Goal: Task Accomplishment & Management: Use online tool/utility

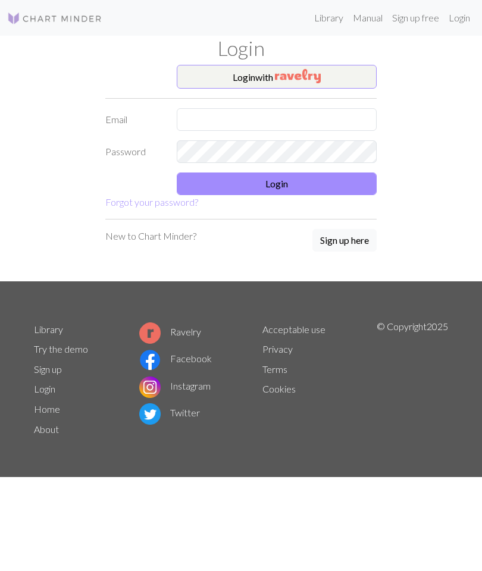
click at [295, 109] on input "text" at bounding box center [277, 119] width 200 height 23
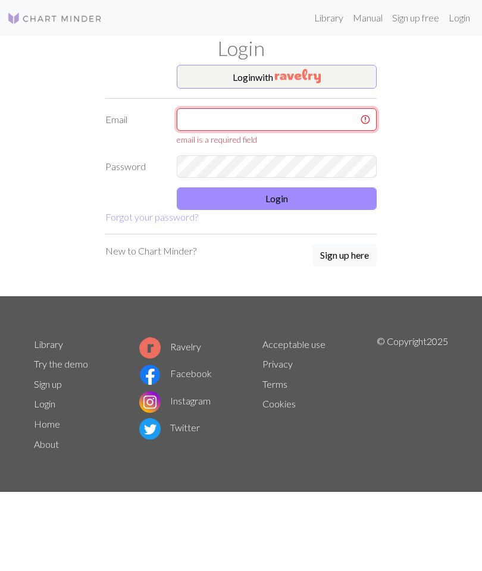
type input "[EMAIL_ADDRESS][DOMAIN_NAME]"
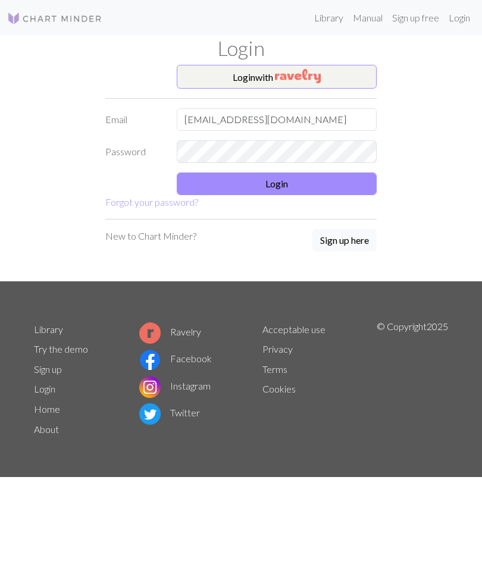
click at [302, 181] on button "Login" at bounding box center [277, 184] width 200 height 23
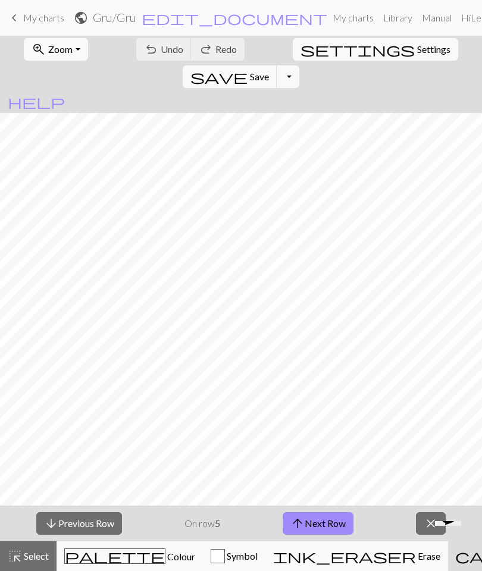
click at [324, 514] on button "arrow_upward Next Row" at bounding box center [318, 523] width 71 height 23
click at [248, 68] on span "save" at bounding box center [218, 76] width 57 height 17
click at [327, 527] on button "arrow_upward Next Row" at bounding box center [318, 523] width 71 height 23
click at [269, 71] on span "Save" at bounding box center [259, 76] width 19 height 11
click at [323, 524] on button "arrow_upward Next Row" at bounding box center [318, 523] width 71 height 23
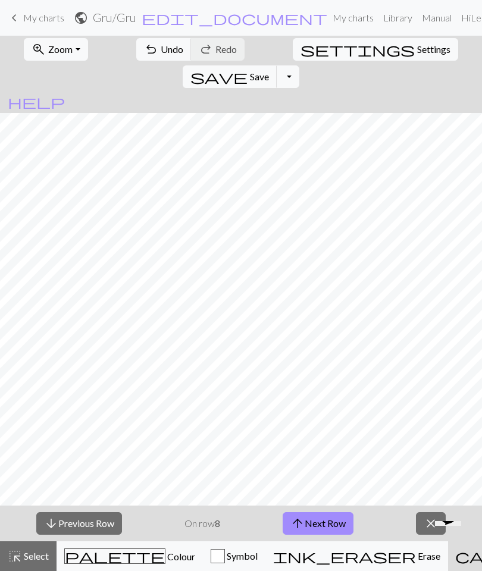
click at [277, 65] on button "save Save Save" at bounding box center [230, 76] width 95 height 23
click at [327, 518] on button "arrow_upward Next Row" at bounding box center [318, 523] width 71 height 23
click at [269, 71] on span "Save" at bounding box center [259, 76] width 19 height 11
click at [324, 516] on button "arrow_upward Next Row" at bounding box center [318, 523] width 71 height 23
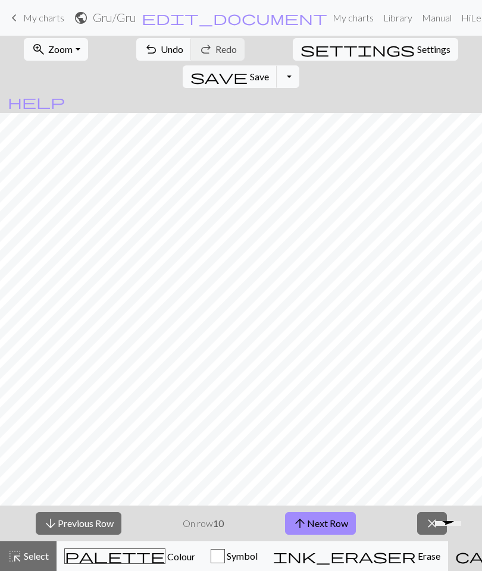
click at [269, 71] on span "Save" at bounding box center [259, 76] width 19 height 11
click at [248, 68] on span "save" at bounding box center [218, 76] width 57 height 17
click at [269, 71] on span "Save" at bounding box center [259, 76] width 19 height 11
